Goal: Find specific page/section: Find specific page/section

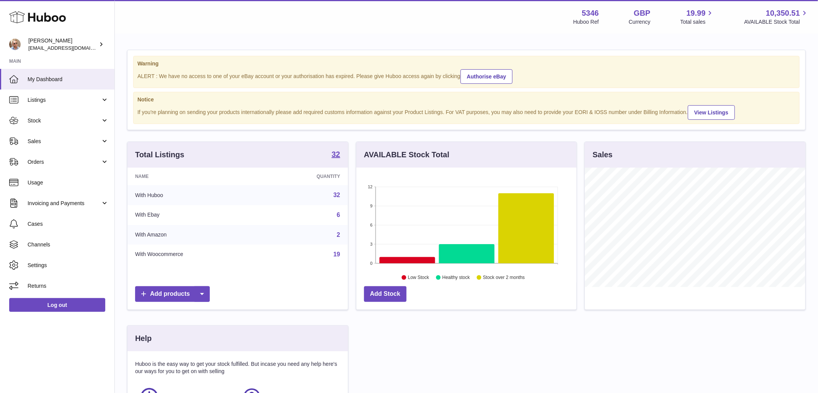
scroll to position [119, 220]
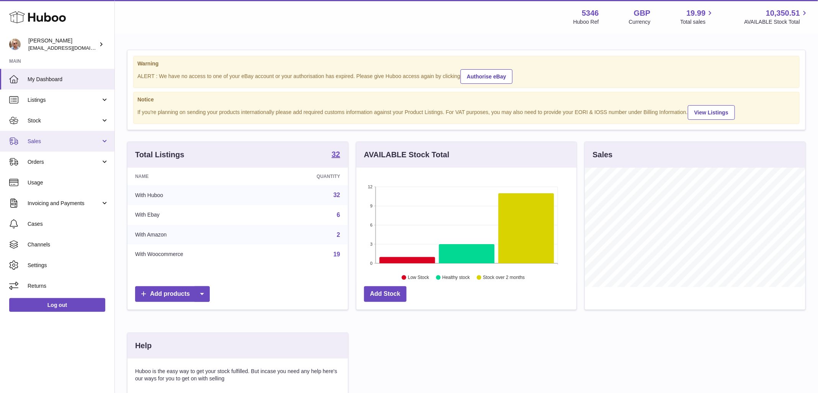
click at [37, 140] on span "Sales" at bounding box center [64, 141] width 73 height 7
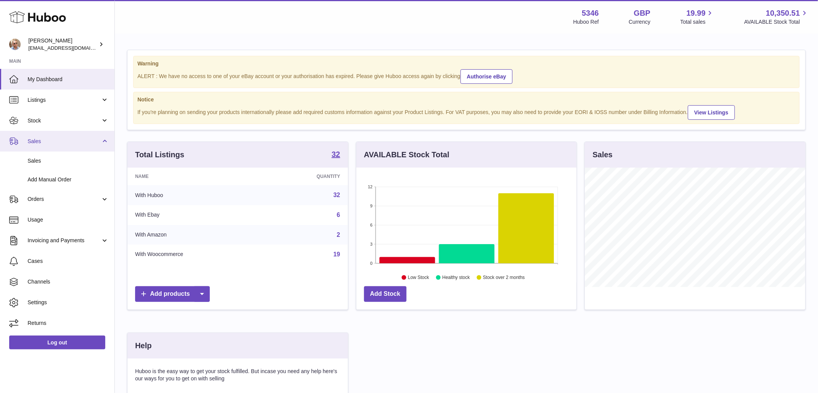
click at [41, 151] on link "Sales" at bounding box center [57, 141] width 114 height 21
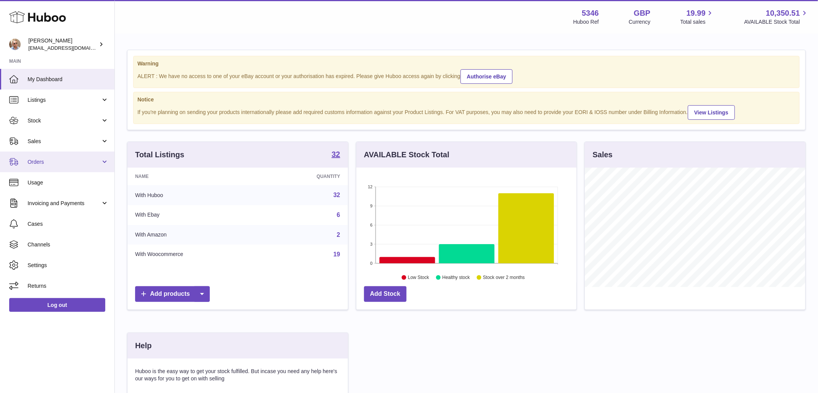
click at [42, 162] on span "Orders" at bounding box center [64, 161] width 73 height 7
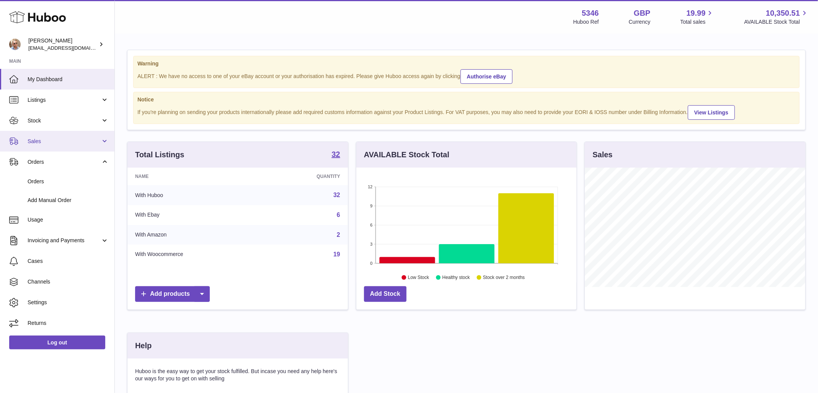
click at [41, 144] on span "Sales" at bounding box center [64, 141] width 73 height 7
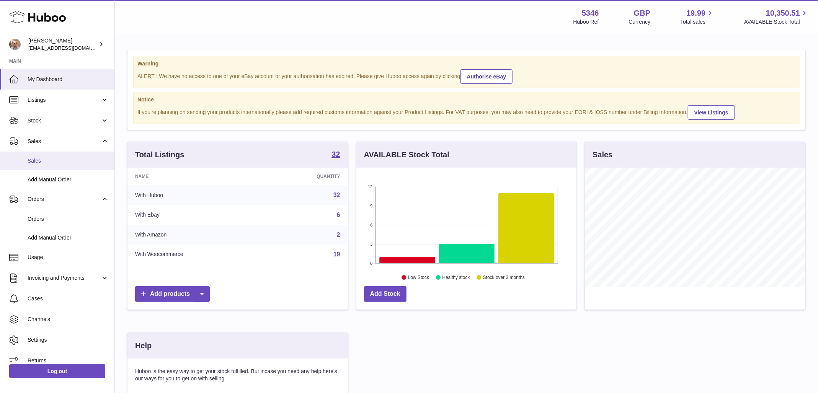
click at [43, 156] on link "Sales" at bounding box center [57, 161] width 114 height 19
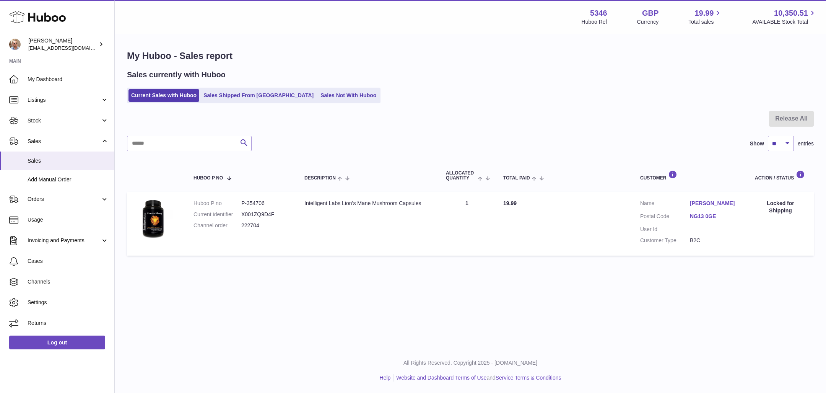
click at [524, 72] on div "Sales currently with Huboo" at bounding box center [470, 75] width 687 height 10
